Goal: Information Seeking & Learning: Learn about a topic

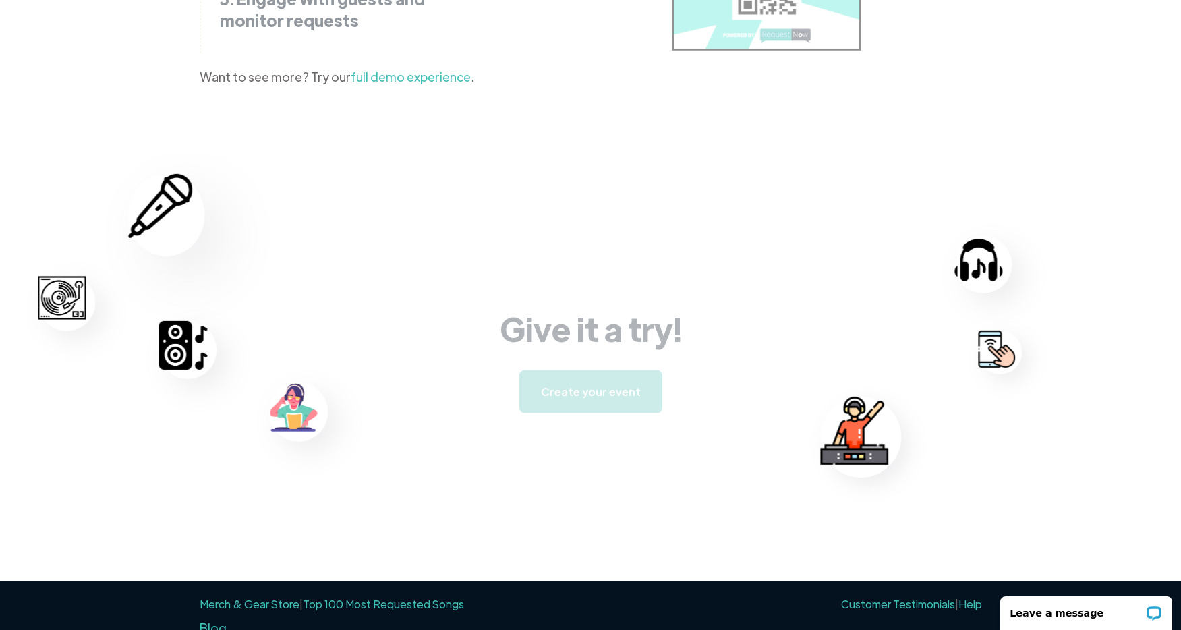
scroll to position [2070, 0]
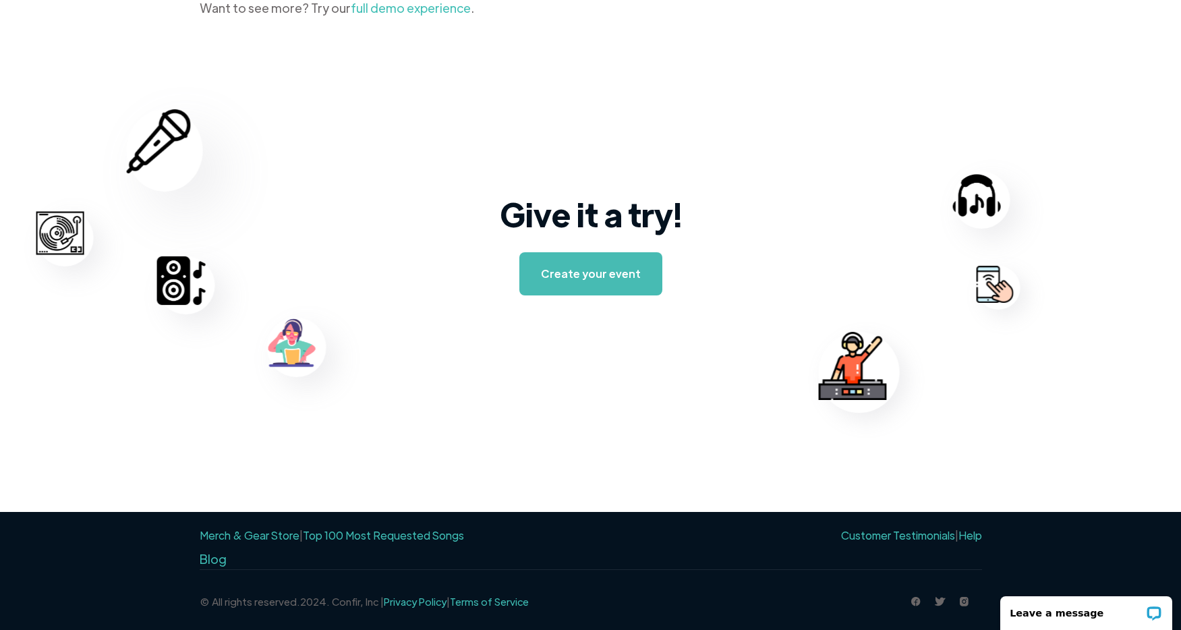
click at [390, 538] on link "Top 100 Most Requested Songs" at bounding box center [383, 535] width 161 height 14
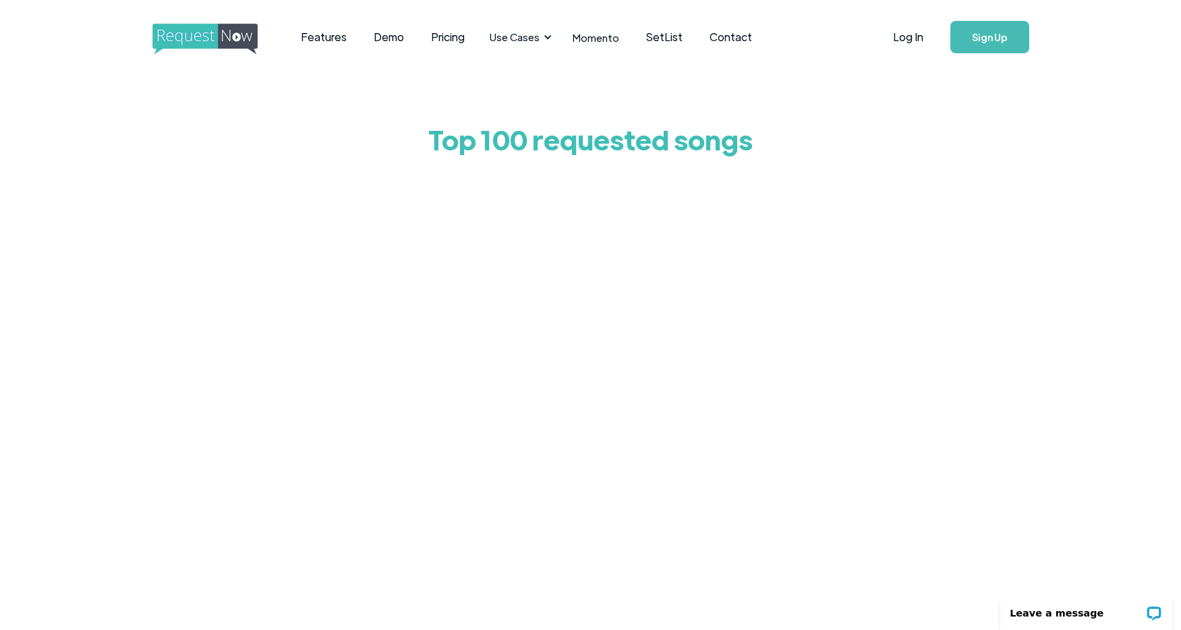
click at [262, 314] on div "Top 100 requested songs" at bounding box center [590, 389] width 1181 height 631
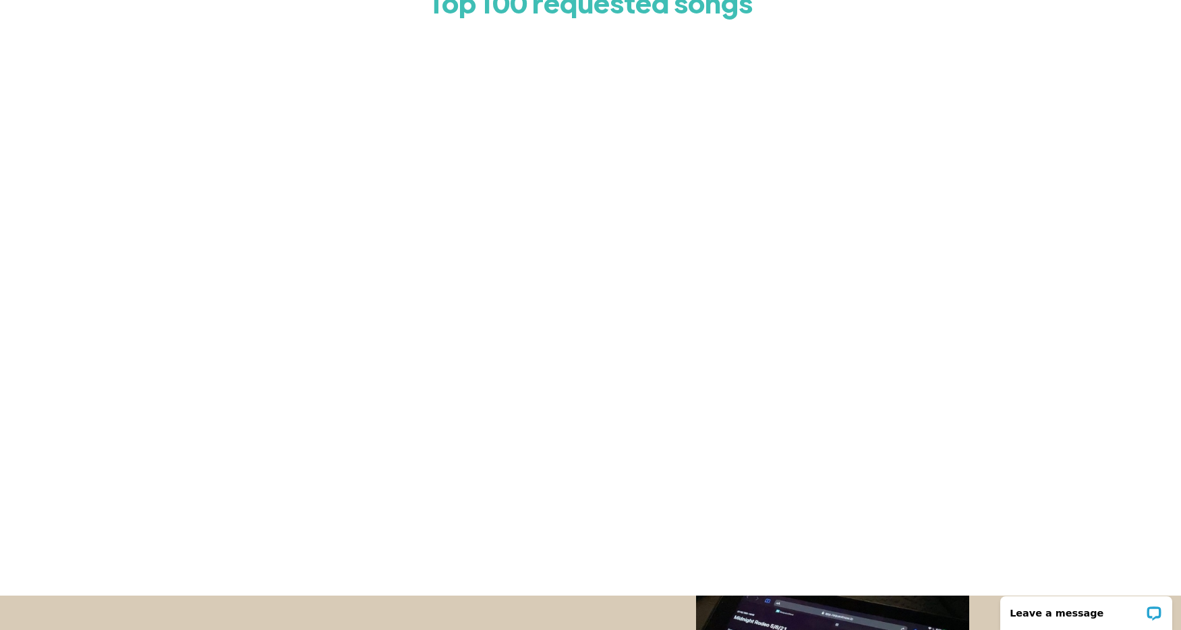
scroll to position [526, 0]
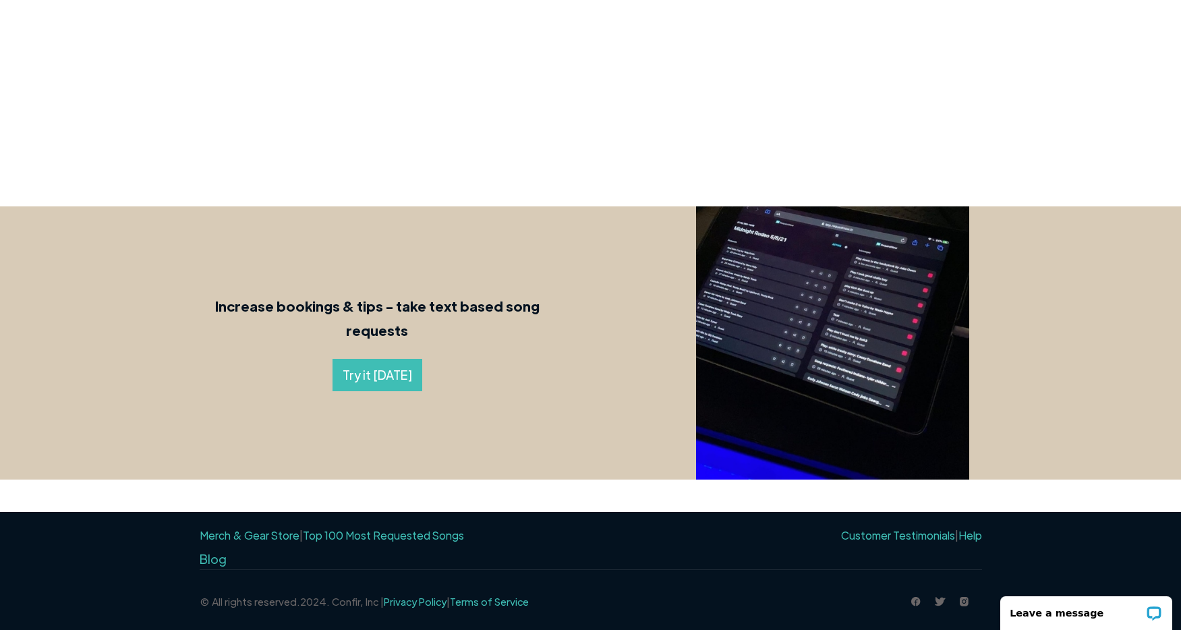
drag, startPoint x: 217, startPoint y: 64, endPoint x: 714, endPoint y: 395, distance: 597.6
click at [714, 395] on body "Features Demo Pricing Use Cases Wedding + Private Events Karaoke DJs Bar/Club &…" at bounding box center [590, 52] width 1181 height 1156
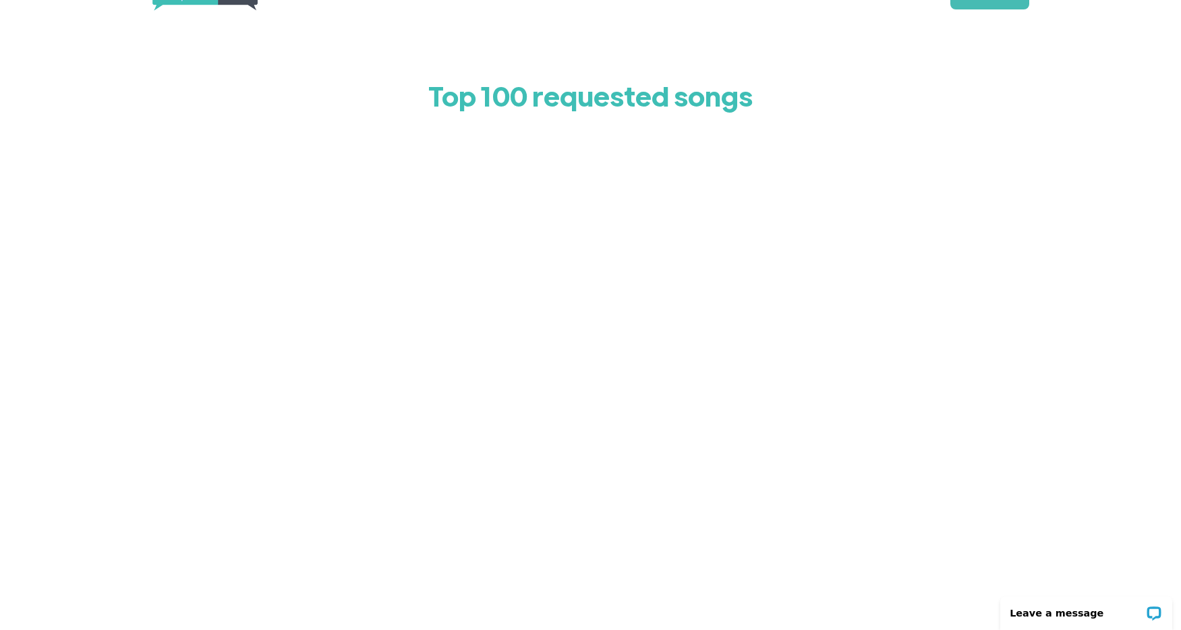
scroll to position [0, 0]
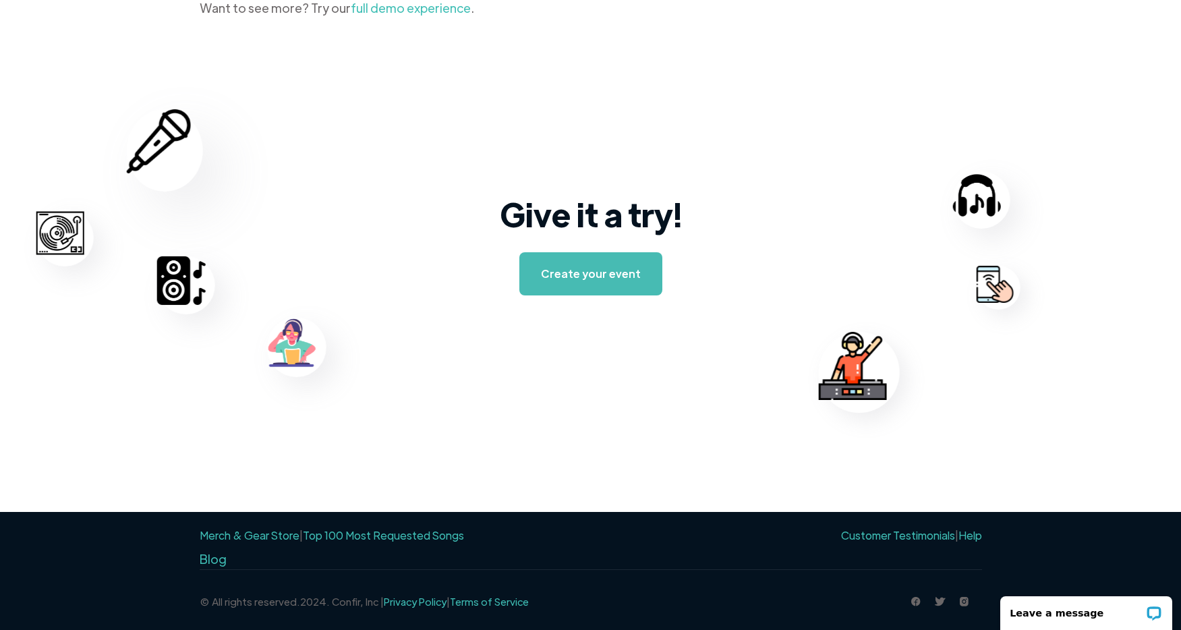
click at [397, 536] on link "Top 100 Most Requested Songs" at bounding box center [383, 535] width 161 height 14
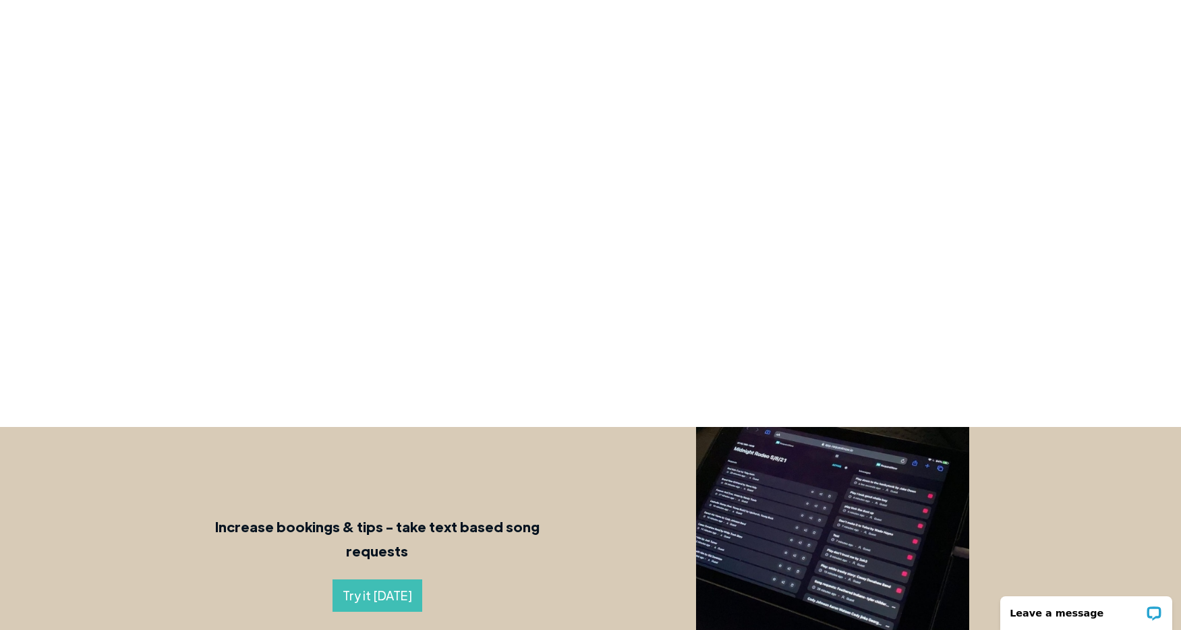
scroll to position [306, 0]
